Goal: Task Accomplishment & Management: Use online tool/utility

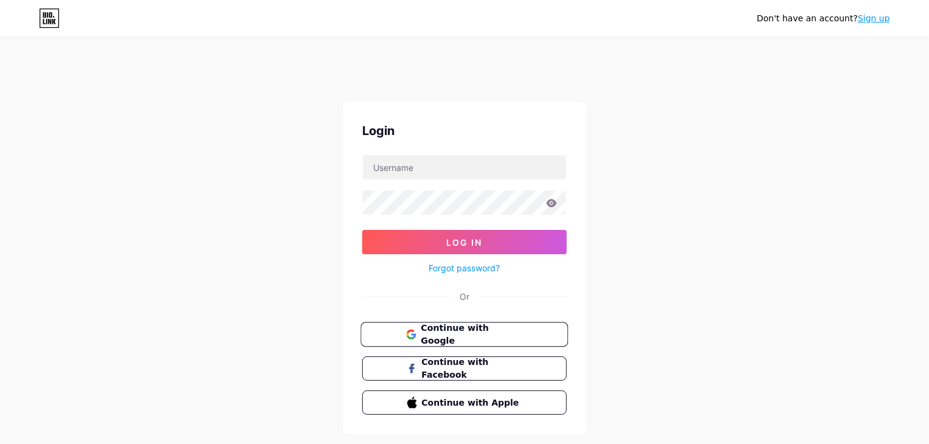
click at [445, 339] on span "Continue with Google" at bounding box center [472, 335] width 102 height 26
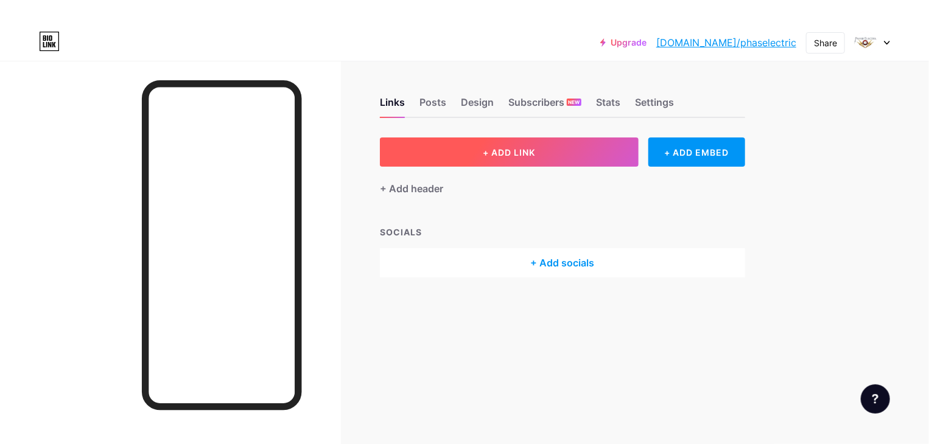
click at [535, 156] on span "+ ADD LINK" at bounding box center [509, 152] width 52 height 10
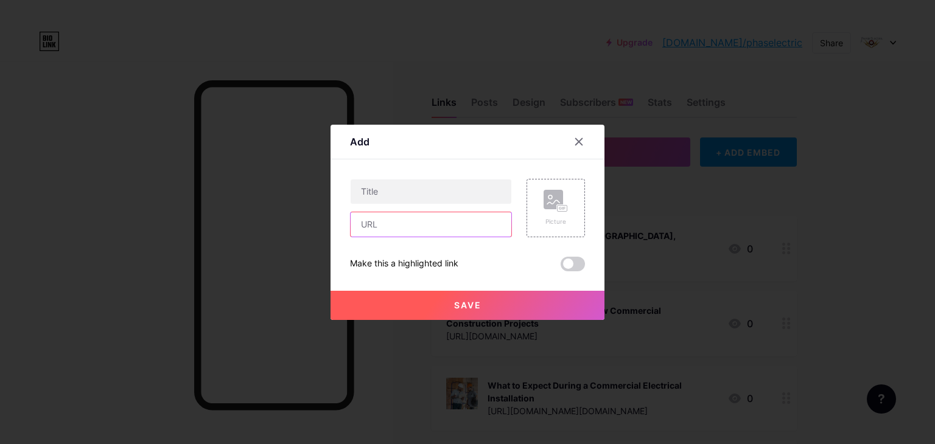
click at [449, 234] on input "text" at bounding box center [431, 224] width 161 height 24
paste input "[URL][DOMAIN_NAME]"
type input "[URL][DOMAIN_NAME]"
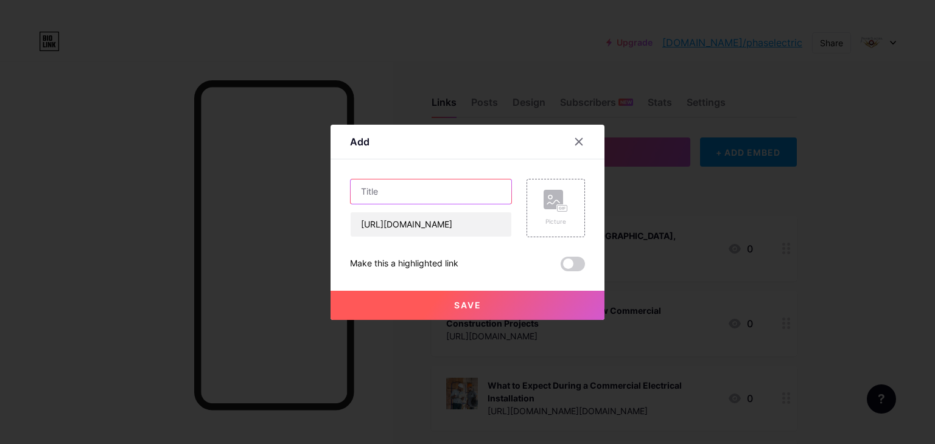
click at [433, 194] on input "text" at bounding box center [431, 192] width 161 height 24
paste input "Best-Rated Commercial Electrical Contractors in [GEOGRAPHIC_DATA]"
type input "Best-Rated Commercial Electrical Contractors in [GEOGRAPHIC_DATA]"
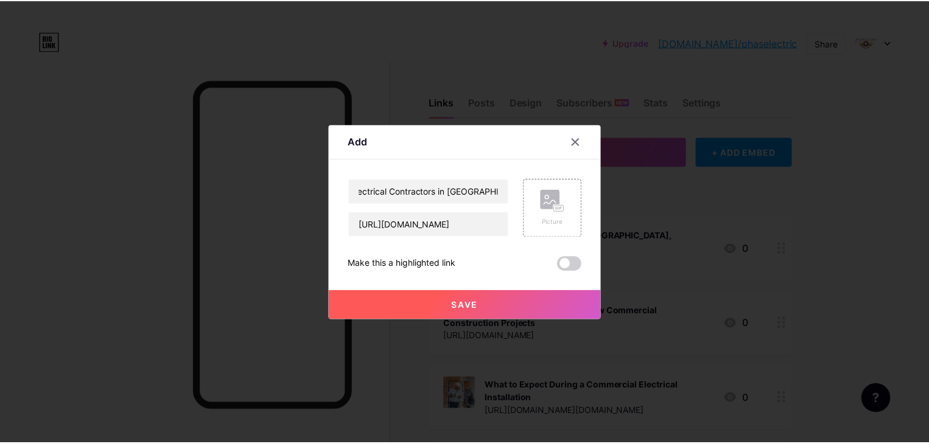
scroll to position [0, 0]
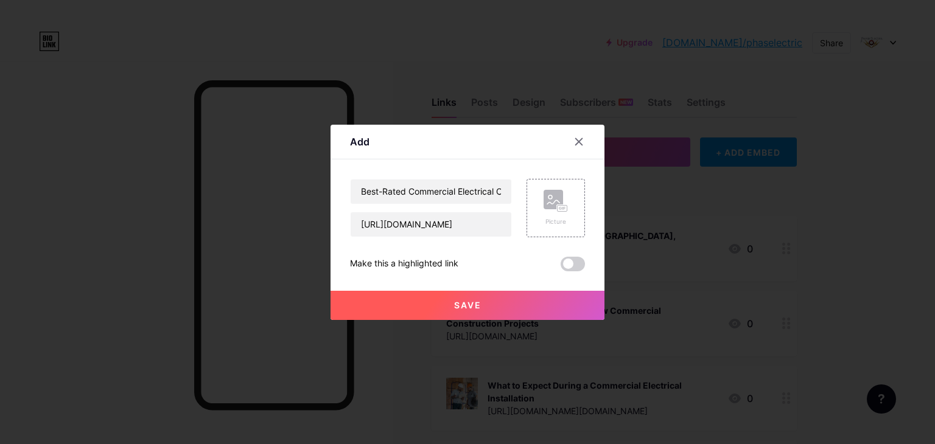
click at [485, 310] on button "Save" at bounding box center [467, 305] width 274 height 29
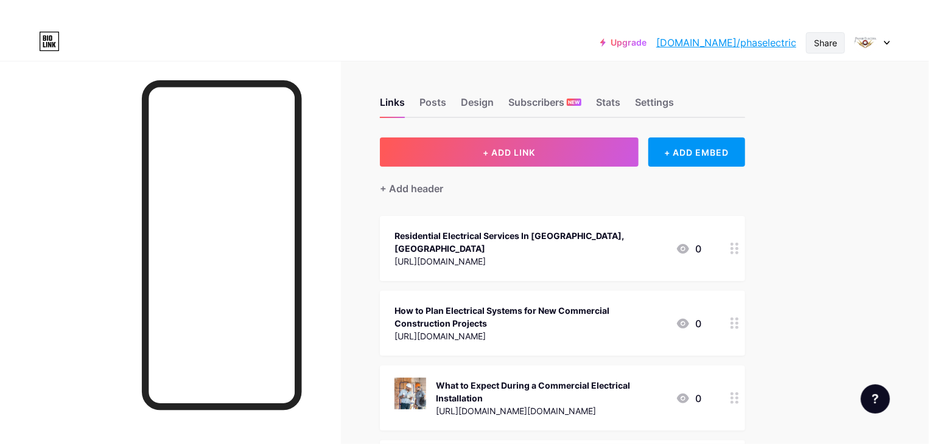
click at [826, 37] on div "Share" at bounding box center [825, 43] width 23 height 13
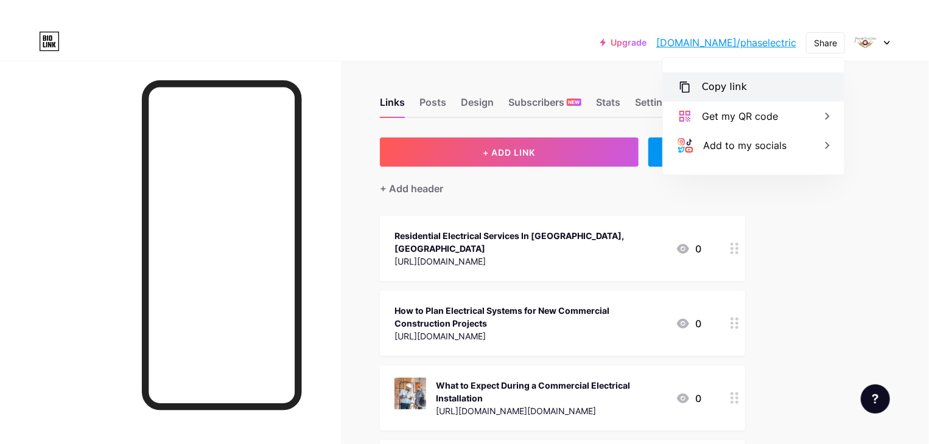
click at [752, 91] on div "Copy link" at bounding box center [753, 86] width 181 height 29
